Goal: Transaction & Acquisition: Purchase product/service

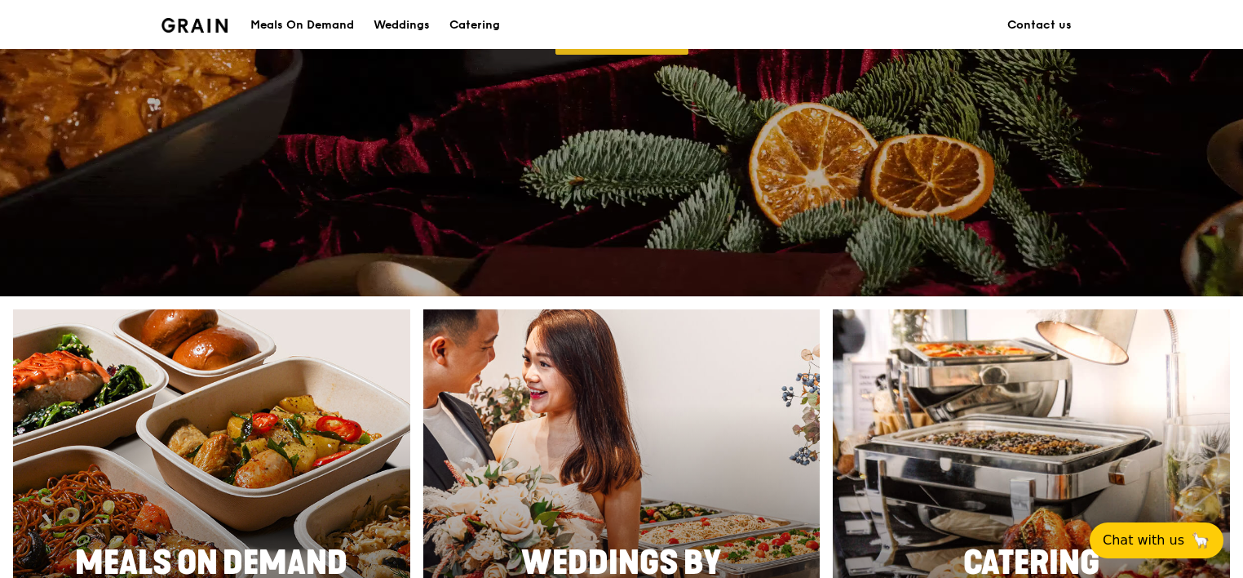
scroll to position [489, 0]
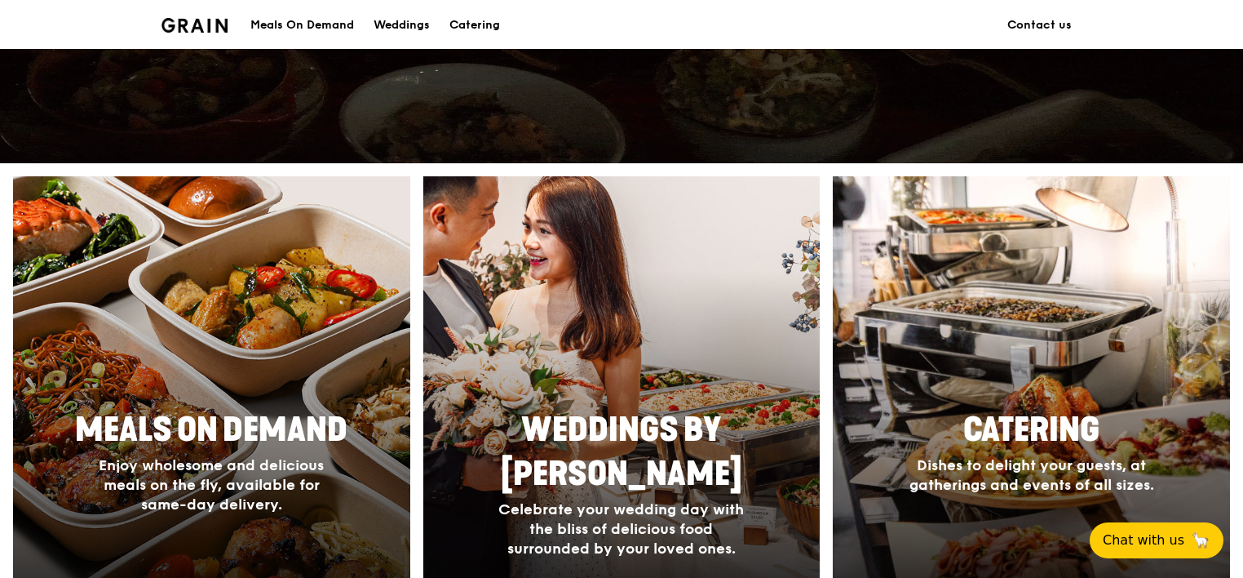
click at [216, 332] on div at bounding box center [211, 414] width 436 height 522
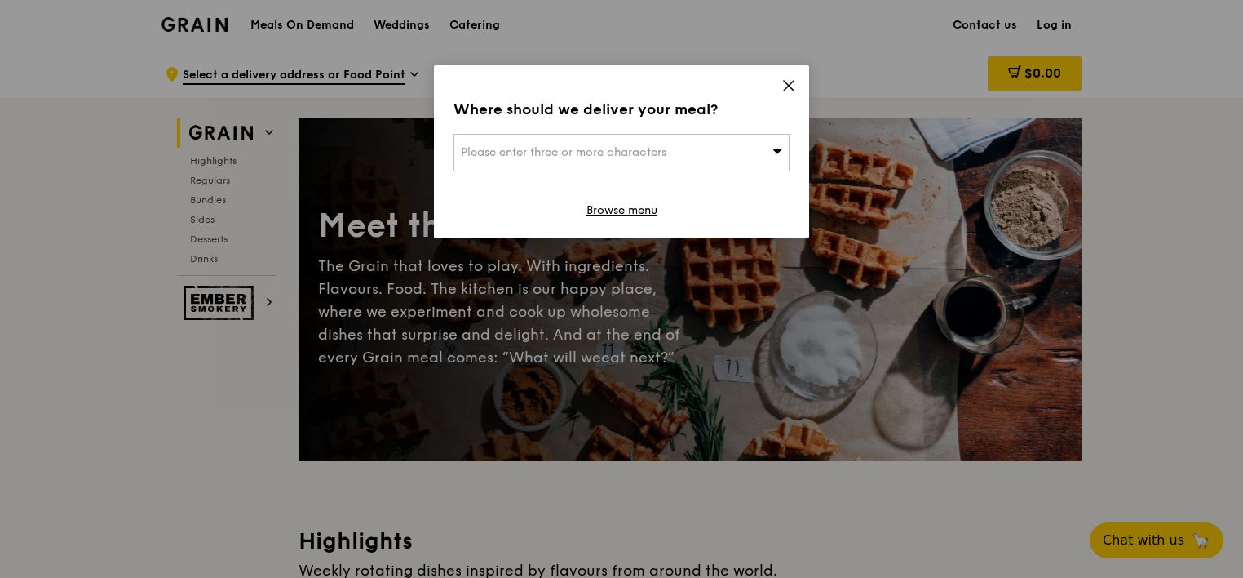
click at [743, 152] on div "Please enter three or more characters" at bounding box center [622, 153] width 336 height 38
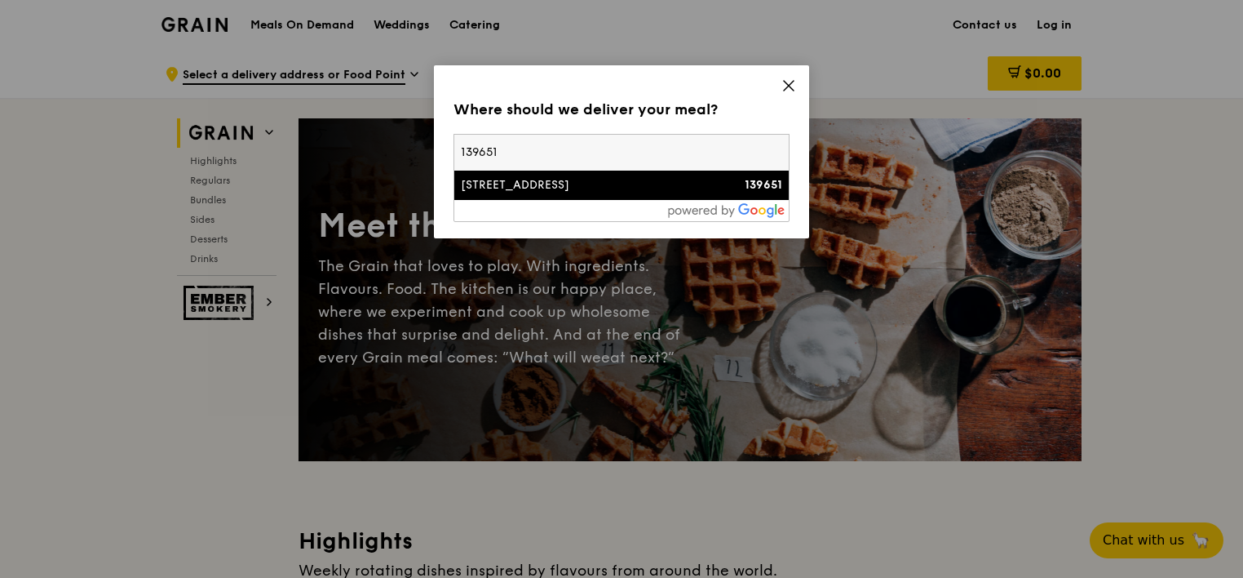
type input "139651"
click at [542, 186] on div "[STREET_ADDRESS]" at bounding box center [581, 185] width 241 height 16
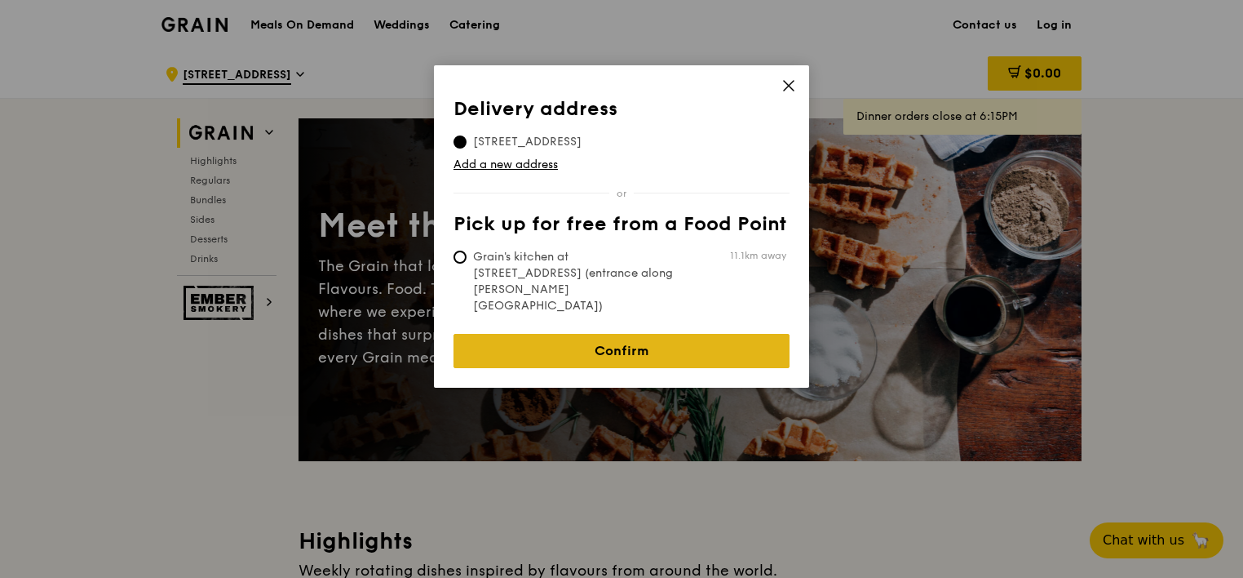
click at [607, 334] on link "Confirm" at bounding box center [622, 351] width 336 height 34
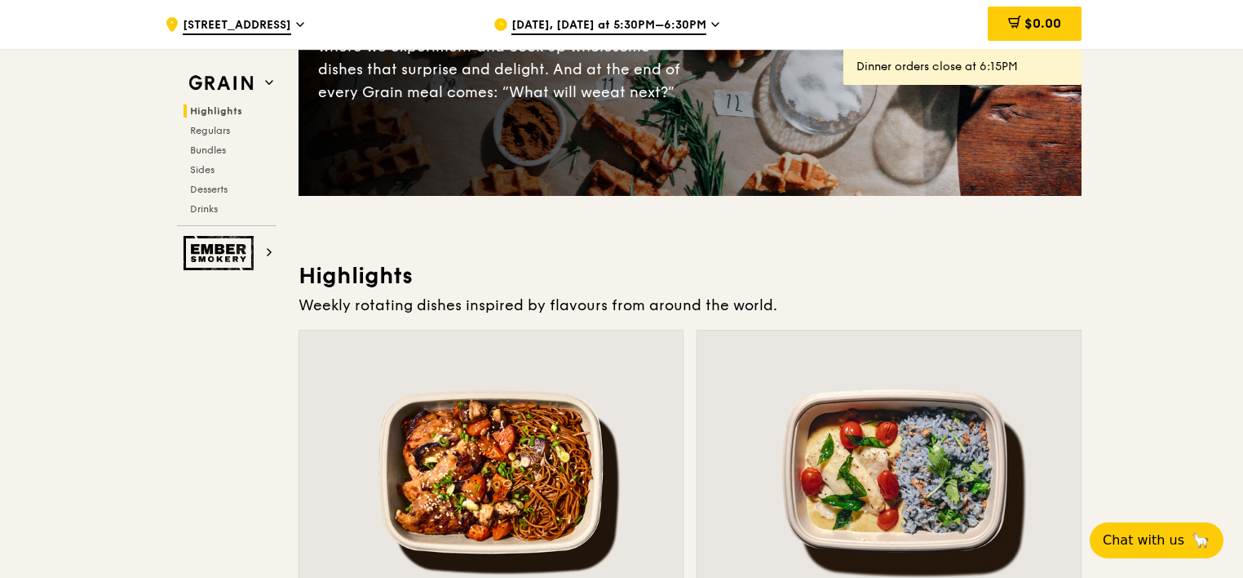
scroll to position [245, 0]
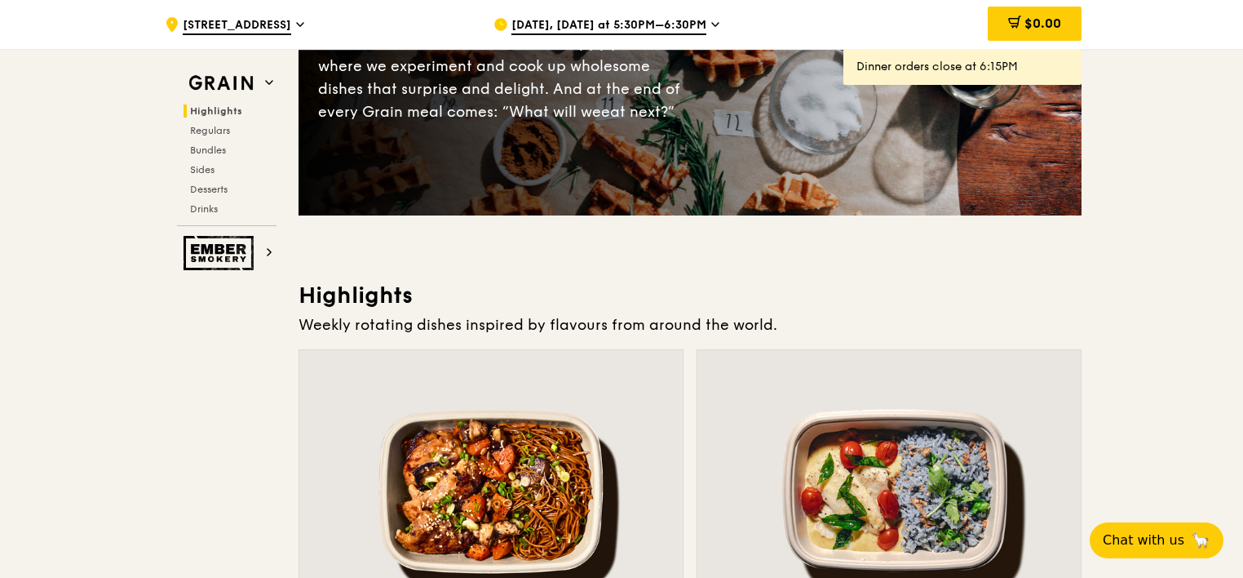
click at [692, 20] on span "[DATE], [DATE] at 5:30PM–6:30PM" at bounding box center [608, 26] width 195 height 18
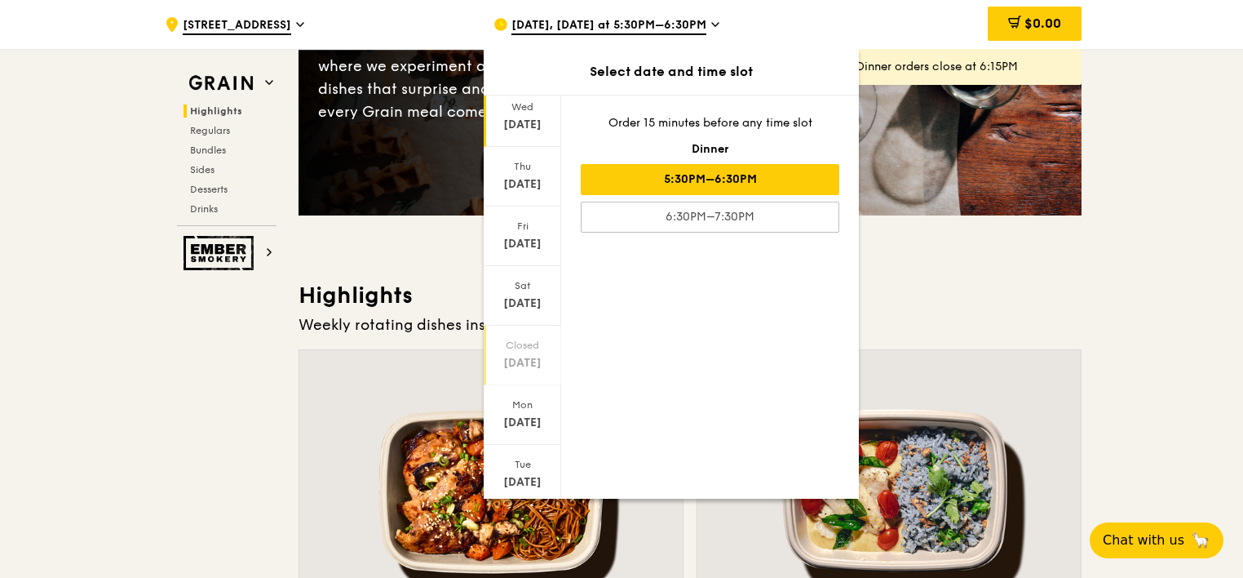
scroll to position [96, 0]
click at [520, 473] on icon at bounding box center [521, 478] width 11 height 12
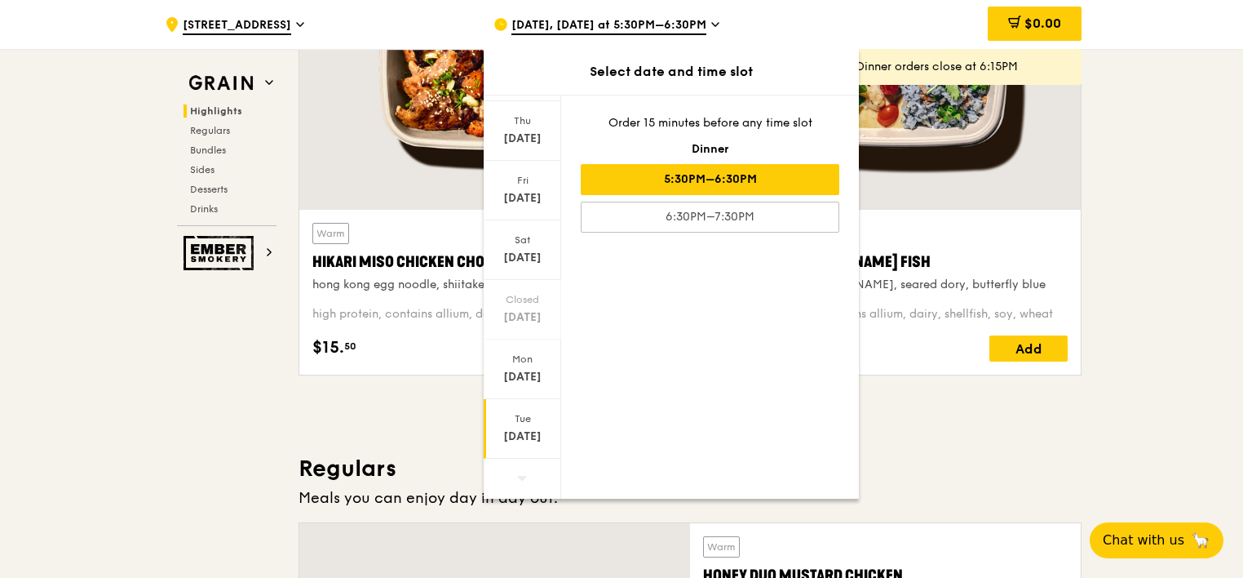
scroll to position [816, 0]
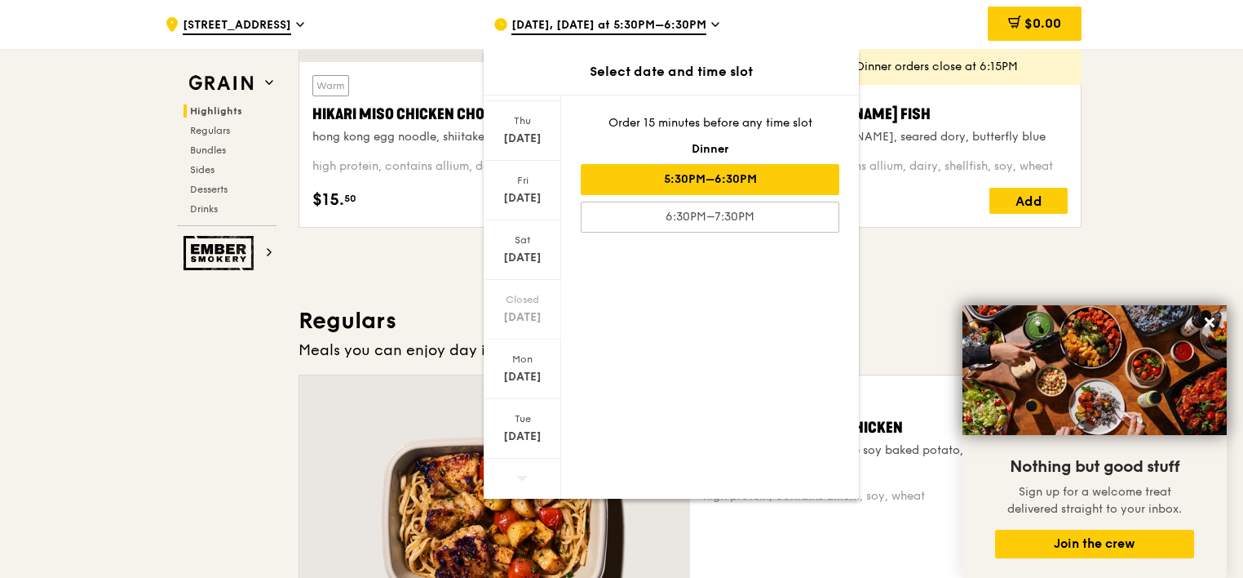
click at [519, 476] on icon at bounding box center [522, 478] width 11 height 5
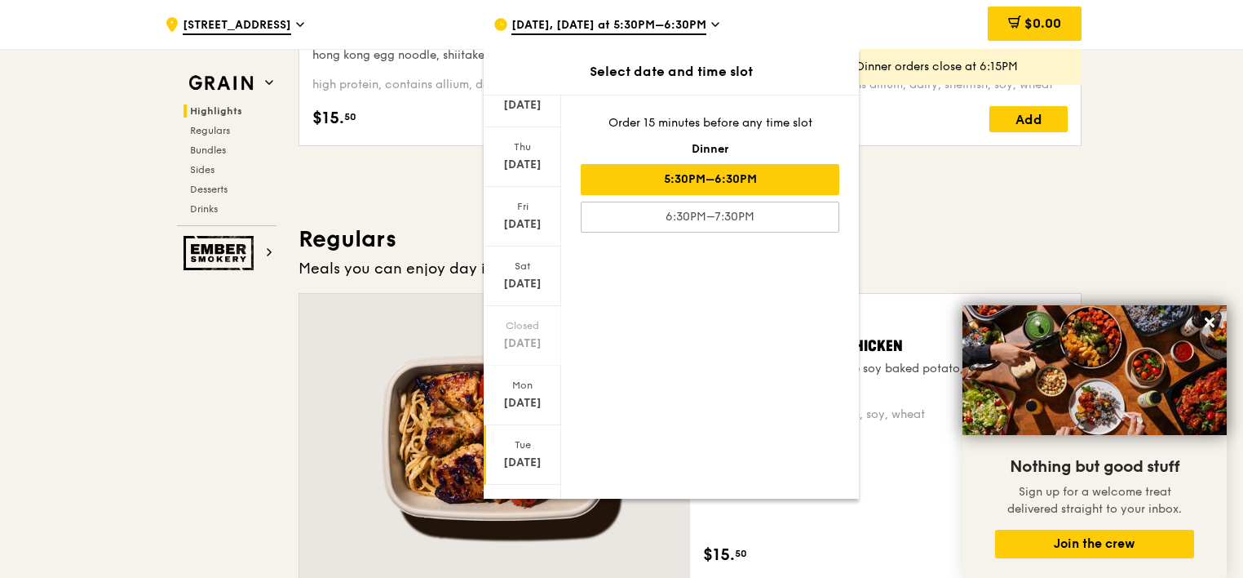
scroll to position [96, 0]
